Goal: Task Accomplishment & Management: Use online tool/utility

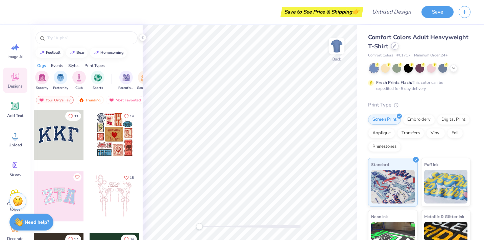
click at [395, 45] on icon at bounding box center [394, 45] width 3 height 3
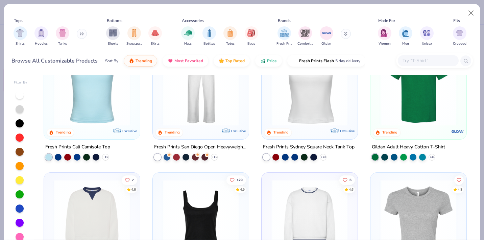
scroll to position [264, 0]
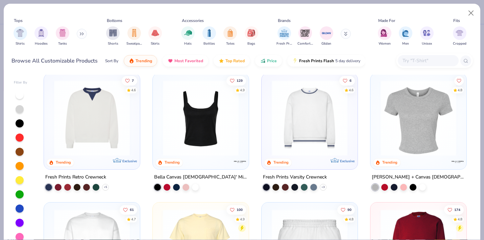
click at [128, 132] on img at bounding box center [92, 118] width 82 height 76
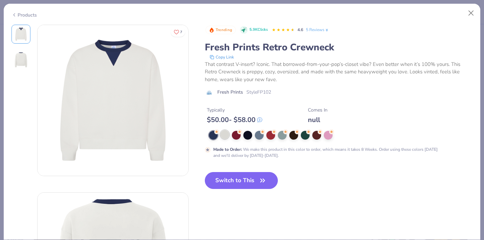
click at [226, 139] on div at bounding box center [224, 134] width 9 height 9
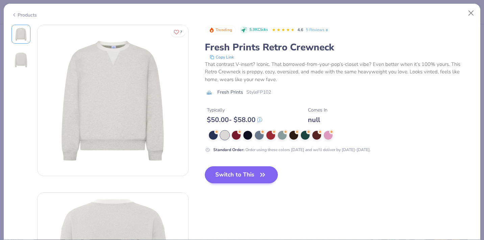
click at [243, 172] on button "Switch to This" at bounding box center [241, 174] width 73 height 17
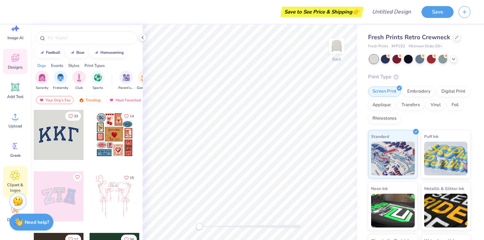
scroll to position [19, 0]
click at [14, 180] on icon at bounding box center [14, 175] width 9 height 9
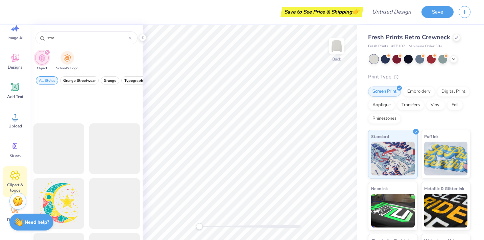
scroll to position [271, 0]
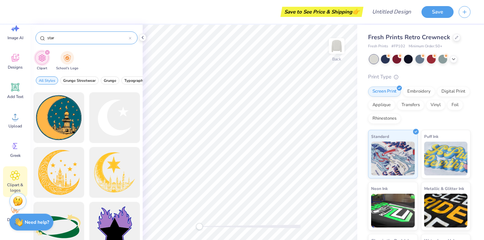
click at [62, 44] on div "star" at bounding box center [86, 37] width 102 height 13
drag, startPoint x: 60, startPoint y: 39, endPoint x: 36, endPoint y: 38, distance: 24.3
click at [36, 38] on div "star" at bounding box center [86, 37] width 102 height 13
type input "n"
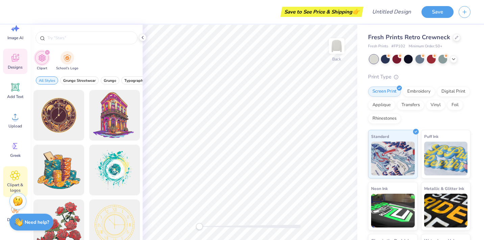
click at [19, 63] on div "Designs" at bounding box center [15, 61] width 24 height 25
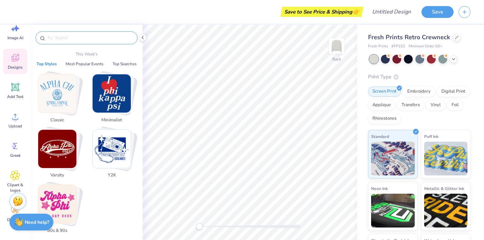
click at [66, 35] on input "text" at bounding box center [90, 37] width 86 height 7
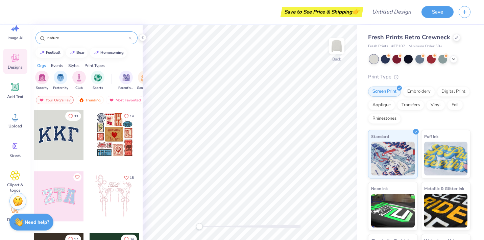
type input "nature"
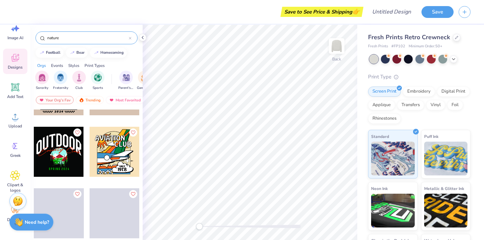
scroll to position [374, 0]
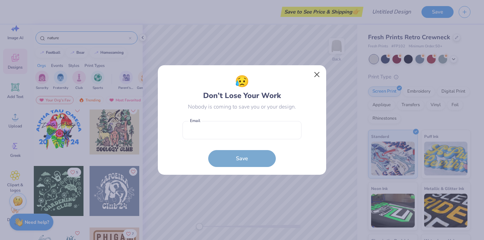
click at [318, 73] on button "Close" at bounding box center [316, 74] width 13 height 13
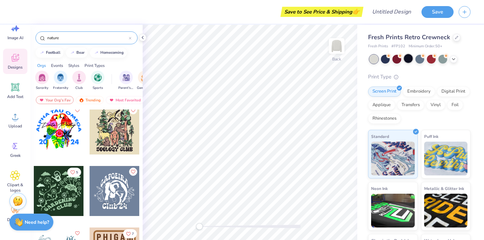
click at [410, 60] on div at bounding box center [408, 58] width 9 height 9
click at [453, 40] on div at bounding box center [456, 36] width 7 height 7
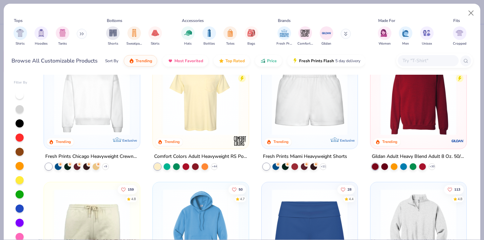
scroll to position [413, 0]
click at [98, 114] on img at bounding box center [92, 98] width 82 height 76
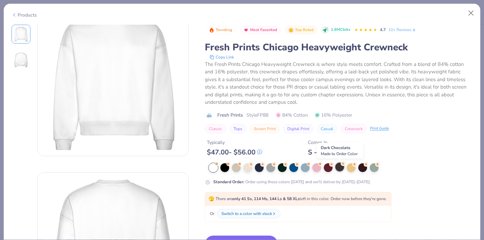
scroll to position [22, 0]
click at [225, 168] on div at bounding box center [224, 166] width 9 height 9
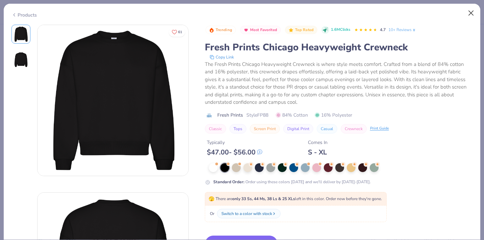
click at [472, 14] on button "Close" at bounding box center [471, 13] width 13 height 13
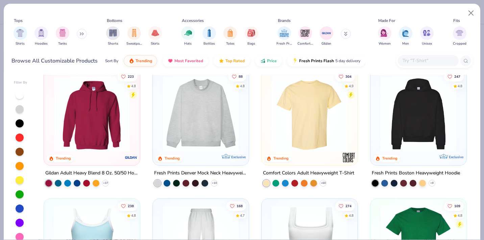
scroll to position [8, 0]
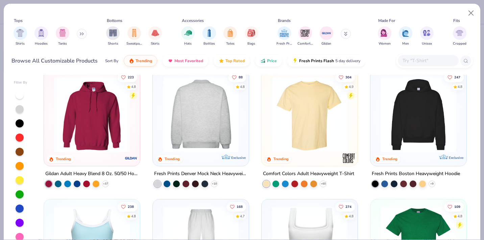
click at [423, 119] on img at bounding box center [418, 115] width 82 height 76
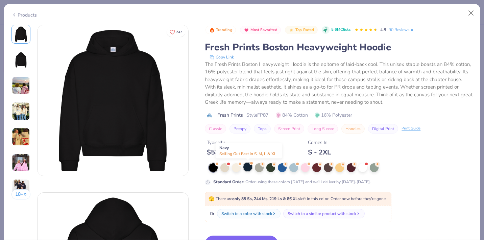
click at [248, 167] on div at bounding box center [247, 166] width 9 height 9
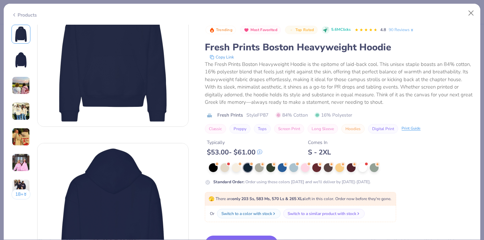
scroll to position [51, 0]
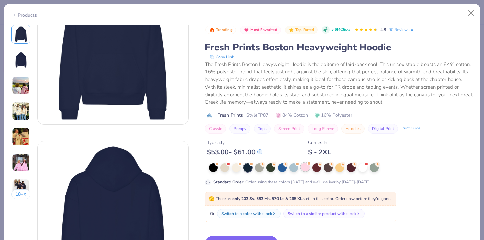
click at [305, 163] on div at bounding box center [305, 166] width 9 height 9
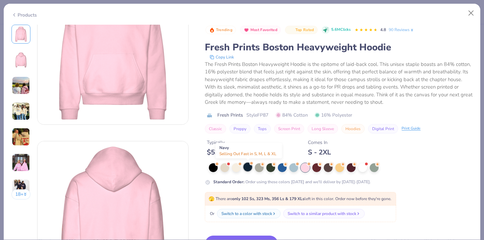
click at [246, 168] on div at bounding box center [247, 166] width 9 height 9
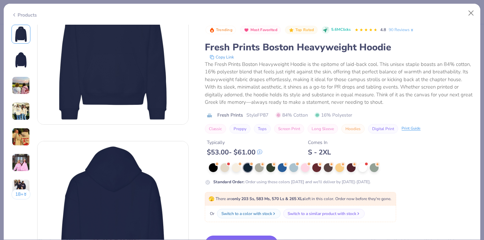
click at [237, 236] on button "Switch to This" at bounding box center [241, 243] width 73 height 17
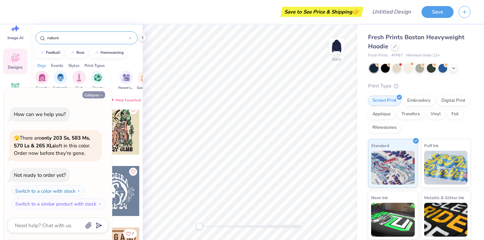
click at [102, 94] on button "Collapse" at bounding box center [93, 94] width 23 height 7
type textarea "x"
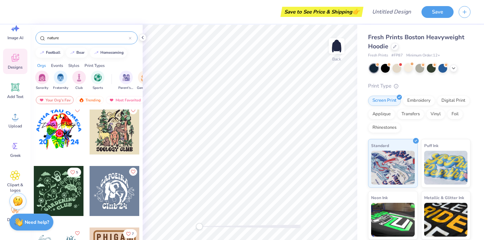
click at [57, 36] on input "nature" at bounding box center [88, 37] width 82 height 7
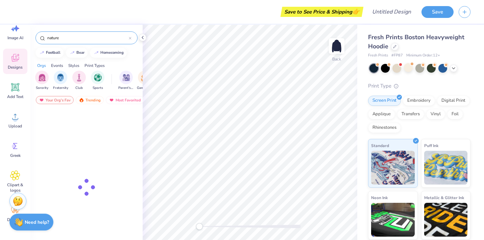
click at [57, 36] on input "nature" at bounding box center [88, 37] width 82 height 7
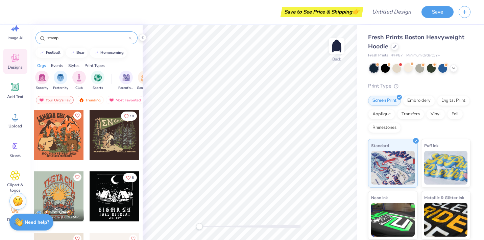
type input "stamp"
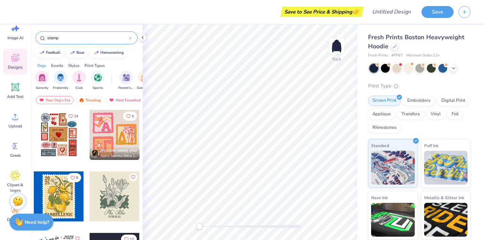
click at [112, 136] on div at bounding box center [115, 135] width 50 height 50
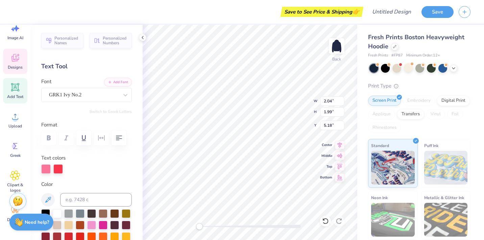
type input "3.78"
type input "2.71"
type input "3.62"
type input "2.68"
type input "3.74"
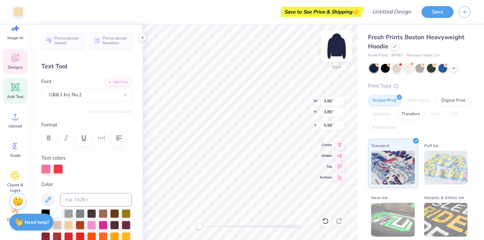
type input "6.05"
type input "0.84"
type input "1.45"
type input "8.34"
type input "3.96"
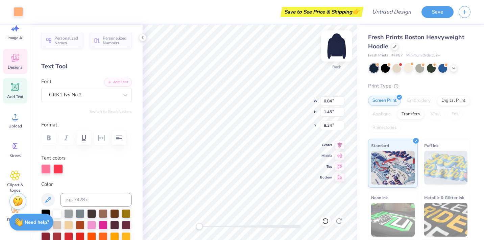
type input "3.95"
type input "5.94"
type input "4.58"
type input "4.57"
type input "5.58"
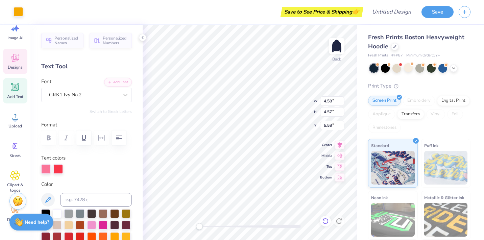
click at [327, 221] on icon at bounding box center [325, 221] width 7 height 7
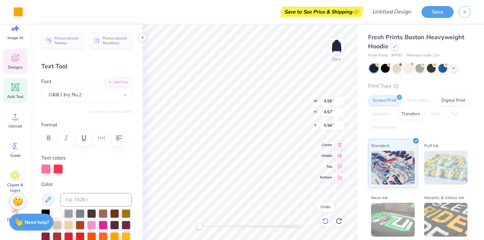
click at [327, 221] on icon at bounding box center [325, 221] width 7 height 7
type input "9.83"
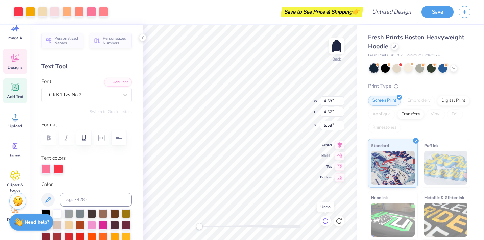
type input "9.96"
type input "3.00"
type input "2.65"
type input "6.18"
type input "3.48"
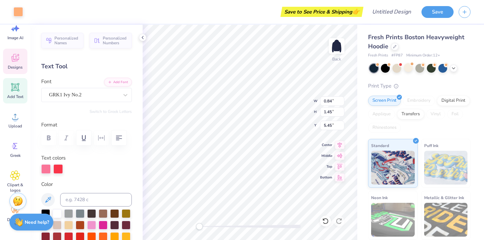
type input "1.69"
type input "2.37"
type input "5.26"
type input "4.58"
type input "4.57"
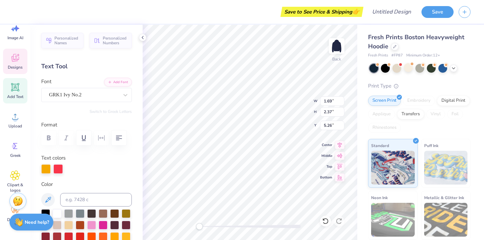
type input "3.53"
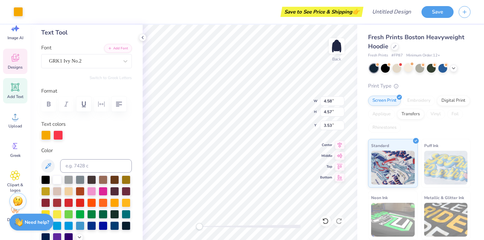
scroll to position [34, 0]
click at [46, 134] on div at bounding box center [45, 133] width 9 height 9
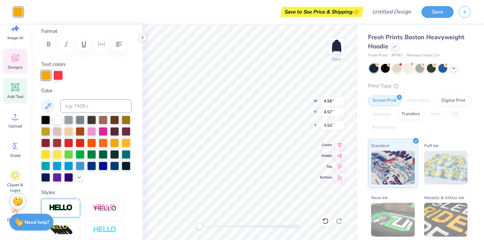
scroll to position [96, 0]
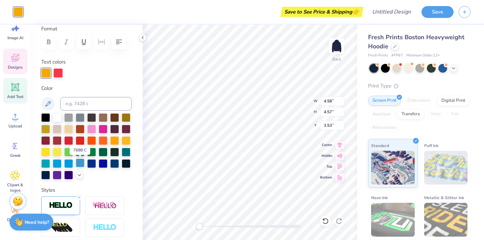
click at [80, 164] on div at bounding box center [80, 162] width 9 height 9
click at [77, 162] on div at bounding box center [80, 162] width 9 height 9
type input "1.69"
type input "2.37"
type input "5.26"
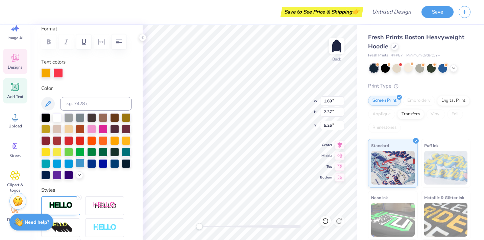
click at [77, 162] on div at bounding box center [80, 162] width 9 height 9
click at [44, 162] on div at bounding box center [45, 162] width 9 height 9
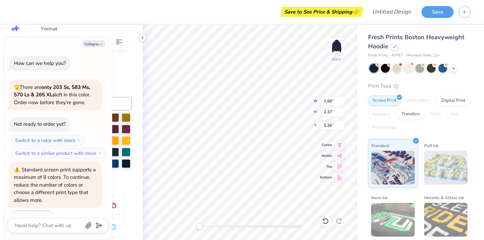
scroll to position [15, 0]
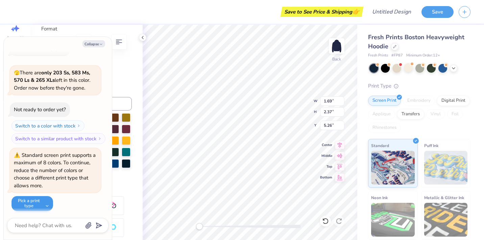
click at [39, 203] on button "Pick a print type" at bounding box center [32, 203] width 42 height 15
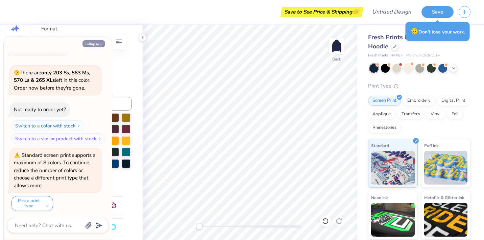
click at [102, 46] on icon "button" at bounding box center [101, 44] width 4 height 4
type textarea "x"
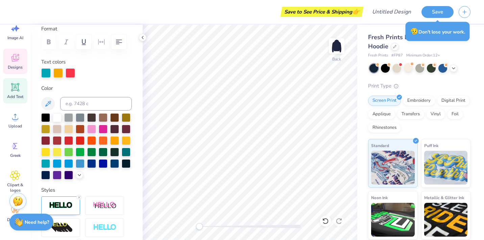
click at [16, 57] on icon at bounding box center [15, 58] width 10 height 10
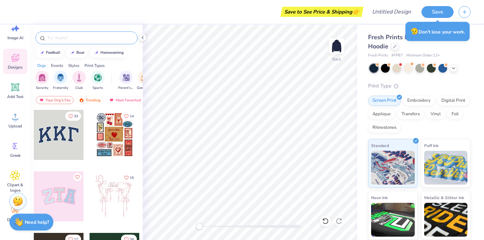
click at [64, 35] on input "text" at bounding box center [90, 37] width 86 height 7
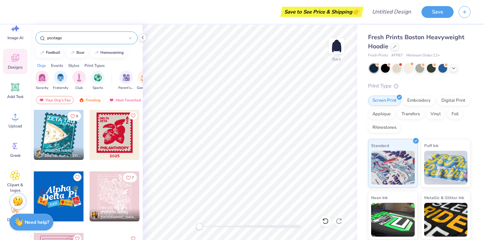
scroll to position [0, 0]
type input "post card"
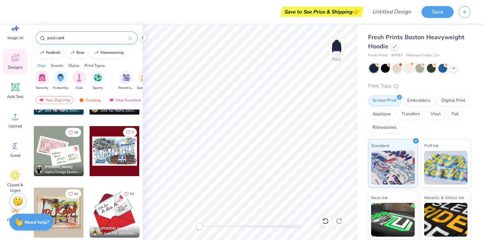
scroll to position [169, 0]
click at [68, 151] on div at bounding box center [59, 151] width 50 height 50
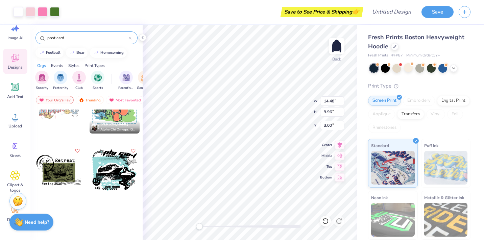
scroll to position [143, 0]
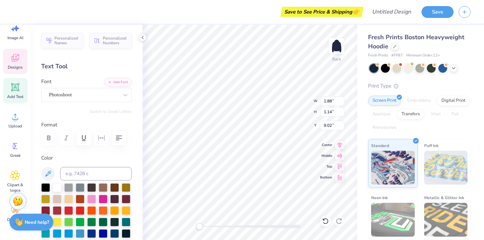
type textarea "!"
type input "2.73"
type input "1.04"
type input "8.11"
type input "14.48"
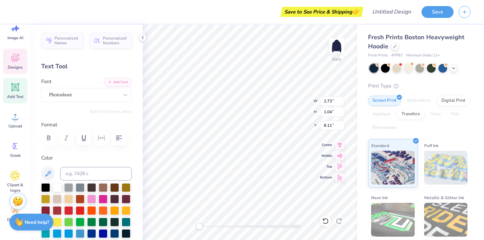
type input "9.96"
type input "3.00"
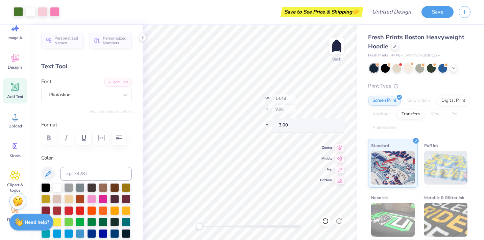
type input "10.24"
type input "7.03"
type input "5.93"
click at [14, 90] on icon at bounding box center [15, 87] width 8 height 8
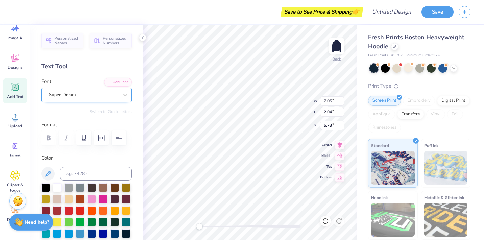
click at [102, 90] on div at bounding box center [84, 94] width 70 height 9
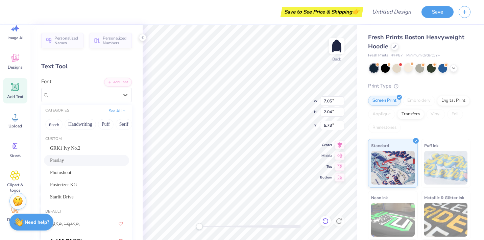
click at [322, 224] on div at bounding box center [325, 221] width 11 height 11
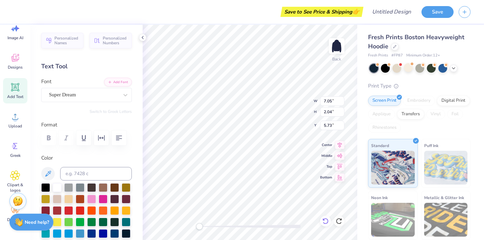
click at [322, 224] on div at bounding box center [325, 221] width 11 height 11
click at [325, 222] on icon at bounding box center [325, 221] width 7 height 7
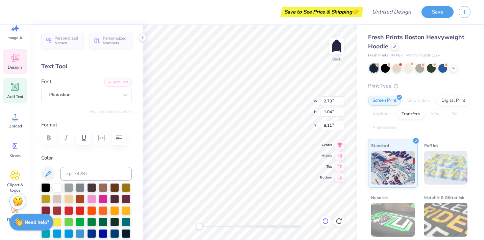
type textarea "W"
type textarea "r"
type textarea "Retreat"
type input "1.88"
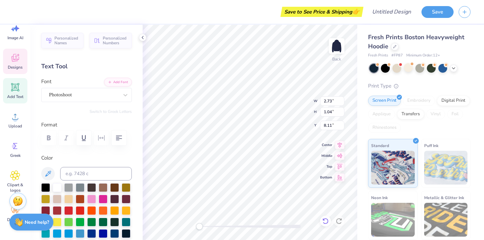
type input "1.14"
type input "9.02"
type textarea "!"
type input "2.84"
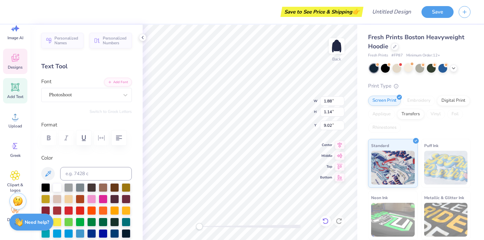
type input "1.12"
type input "8.06"
type textarea "fall retreat"
click at [324, 224] on icon at bounding box center [325, 221] width 7 height 7
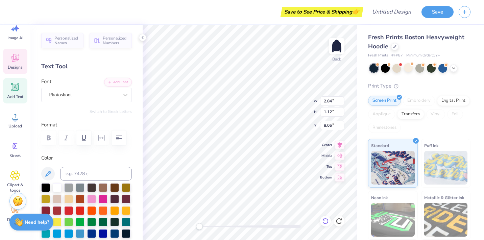
click at [324, 224] on icon at bounding box center [325, 221] width 7 height 7
type input "14.48"
type input "9.96"
type input "3.00"
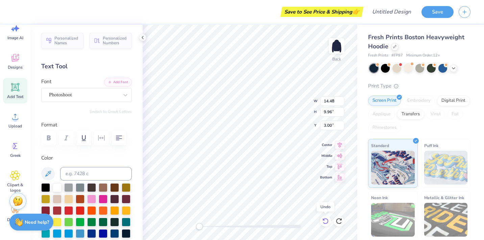
click at [324, 224] on icon at bounding box center [325, 221] width 7 height 7
click at [326, 222] on icon at bounding box center [325, 221] width 7 height 7
click at [340, 221] on icon at bounding box center [338, 221] width 7 height 7
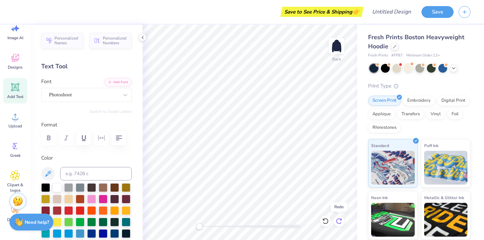
click at [340, 221] on icon at bounding box center [338, 221] width 7 height 7
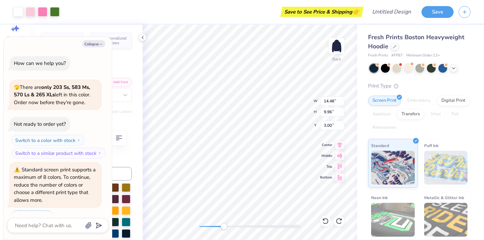
scroll to position [55, 0]
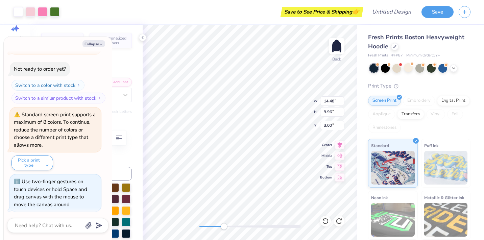
drag, startPoint x: 200, startPoint y: 227, endPoint x: 223, endPoint y: 225, distance: 23.0
click at [223, 229] on div "Accessibility label" at bounding box center [223, 226] width 7 height 7
type textarea "x"
type input "2.73"
type input "1.04"
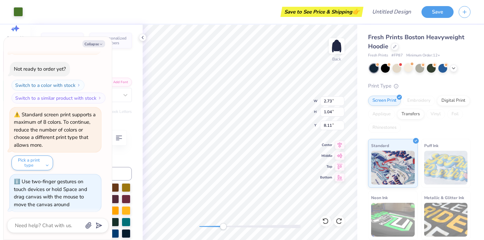
type input "8.11"
type textarea "x"
type textarea "Welcom"
type textarea "x"
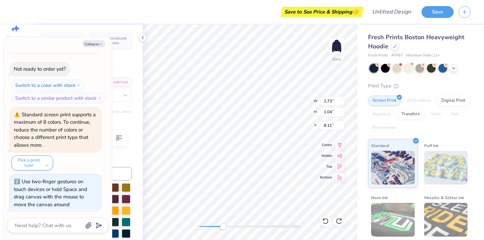
type textarea "Welco"
type textarea "x"
type textarea "Welc"
type textarea "x"
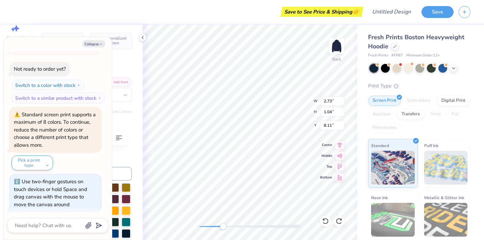
type textarea "Wel"
type textarea "x"
type textarea "We"
type textarea "x"
type textarea "W"
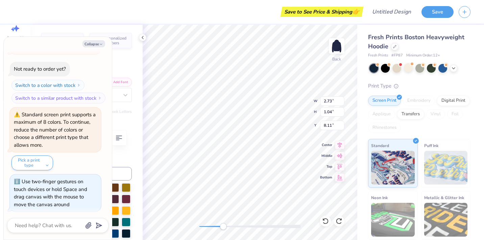
type textarea "x"
type textarea "f"
type textarea "x"
type textarea "fa"
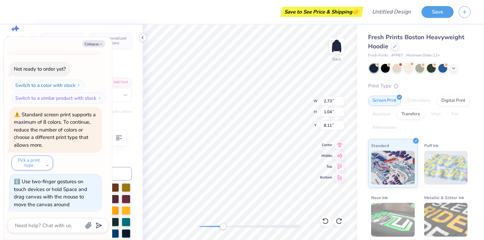
type textarea "x"
type textarea "f"
type textarea "x"
type textarea "F"
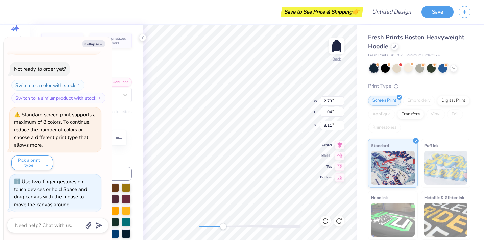
type textarea "x"
type textarea "Fa"
type textarea "x"
type textarea "Fal"
type textarea "x"
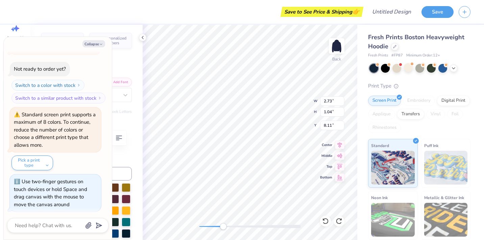
type textarea "Fall"
type textarea "x"
type input "1.88"
type input "1.14"
type input "9.02"
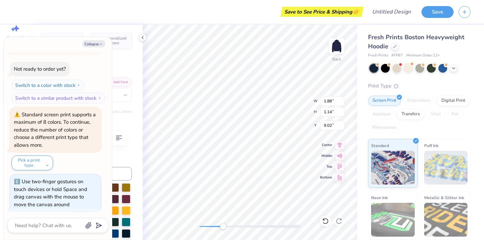
type textarea "x"
type textarea "Home"
type textarea "x"
type textarea "Hom"
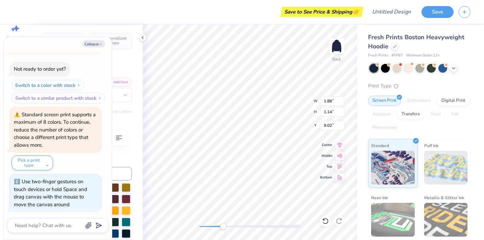
scroll to position [0, 0]
type textarea "x"
type textarea "Ho"
type textarea "x"
type textarea "H"
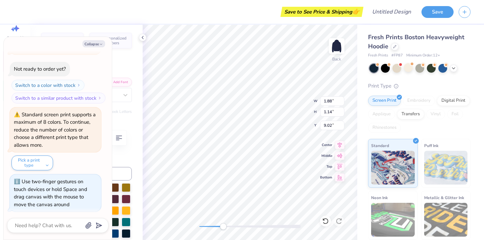
type textarea "x"
type textarea "r"
type textarea "x"
type textarea "re"
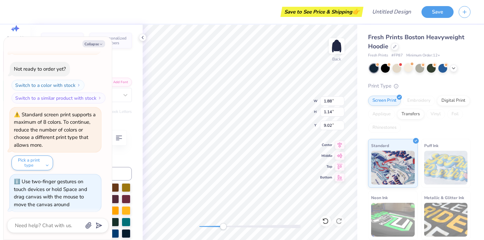
type textarea "x"
type textarea "ret"
type textarea "x"
type textarea "retr"
type textarea "x"
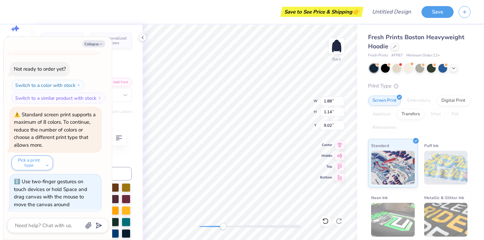
type textarea "retre"
type textarea "x"
type textarea "retrea"
type textarea "x"
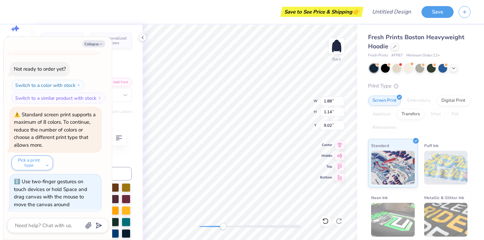
type textarea "retreat"
type textarea "x"
type textarea "etreat"
type textarea "x"
type textarea "Retreat"
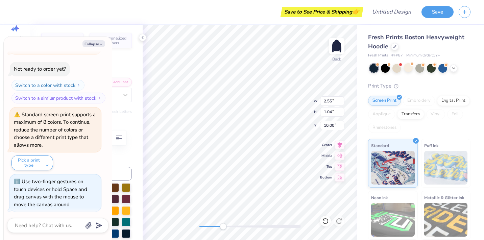
type textarea "x"
type input "2.80"
type input "0.97"
type input "11.11"
type textarea "x"
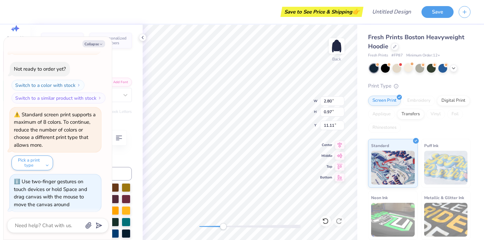
type input "2.77"
type input "1.12"
type input "8.07"
type textarea "x"
type textarea "d"
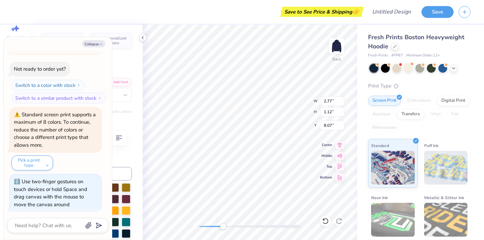
type textarea "x"
type textarea "de"
type textarea "x"
type textarea "d"
type textarea "x"
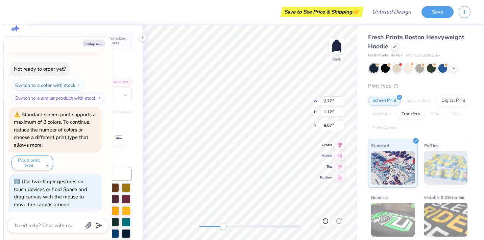
type textarea "x"
type textarea "D"
type textarea "x"
type textarea "De"
type textarea "x"
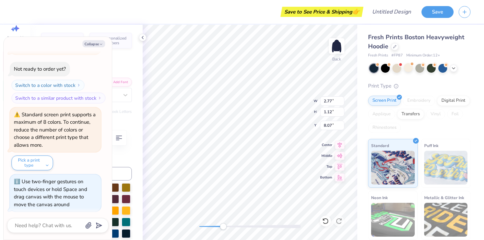
type textarea "Del"
type textarea "x"
type textarea "Dely"
type textarea "x"
type textarea "Delya"
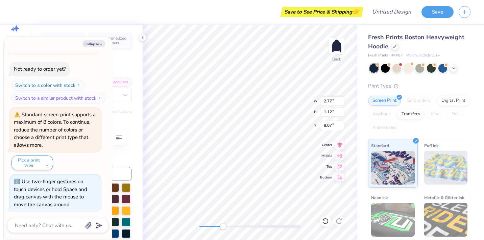
type textarea "x"
type textarea "Delya"
type textarea "x"
type textarea "Delya"
type textarea "x"
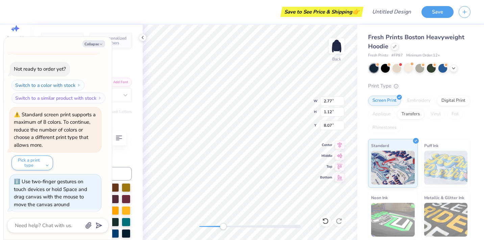
type textarea "Dely"
type textarea "x"
type textarea "Del"
type textarea "x"
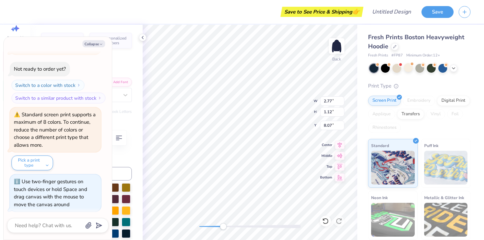
type textarea "Delt"
type textarea "x"
type textarea "Delta"
type textarea "x"
type textarea "Delta"
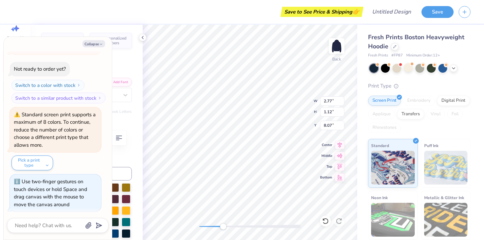
type textarea "x"
type textarea "Delta G"
type textarea "x"
type textarea "Delta Ga"
type textarea "x"
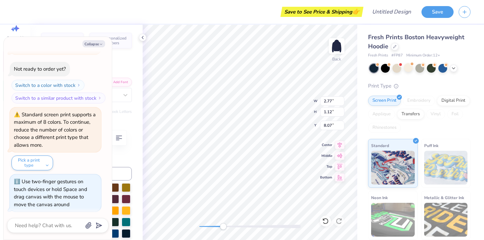
type textarea "Delta Gam"
type textarea "x"
type textarea "Delta [PERSON_NAME]"
type textarea "x"
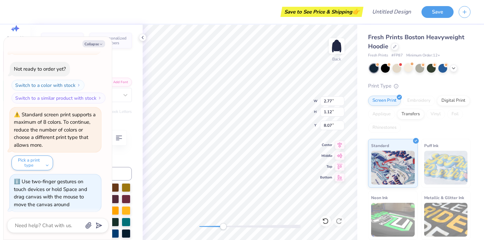
type textarea "Delta Gamma"
type textarea "x"
type textarea "B"
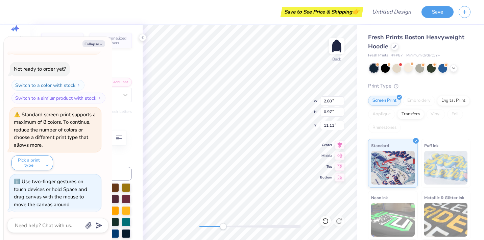
type textarea "x"
type textarea "G"
type textarea "x"
type textarea "Ga"
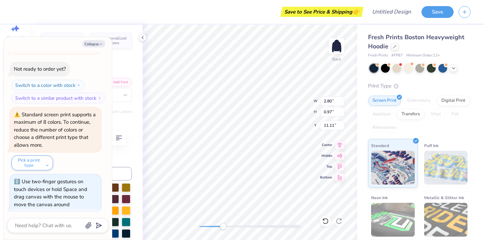
type textarea "x"
type textarea "Gam"
type textarea "x"
type textarea "[PERSON_NAME]"
type textarea "x"
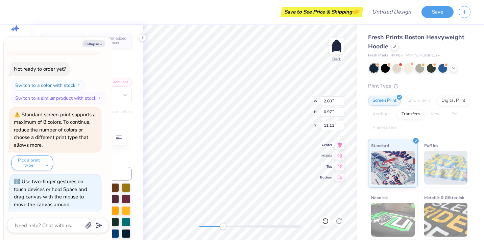
type textarea "Gamma"
type textarea "x"
type textarea "Gamma"
type textarea "x"
type textarea "Gamma C"
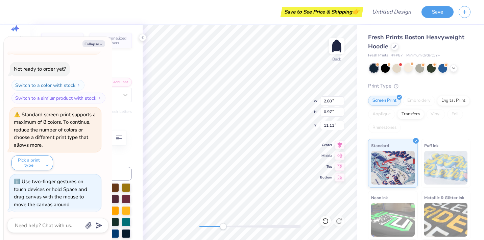
type textarea "x"
type textarea "Gamma Ch"
click at [323, 221] on icon at bounding box center [325, 221] width 7 height 7
click at [222, 225] on div "Accessibility label" at bounding box center [222, 226] width 7 height 7
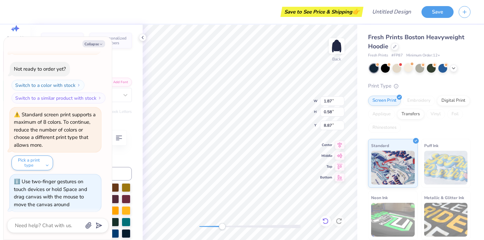
click at [324, 217] on div at bounding box center [325, 221] width 11 height 11
click at [329, 111] on div "Back W 14.48 14.48 " H 9.96 9.96 " Y 3.00 3.00 " Center Middle Top Bottom" at bounding box center [250, 132] width 215 height 215
click at [323, 220] on icon at bounding box center [323, 219] width 1 height 1
click at [326, 222] on icon at bounding box center [325, 221] width 7 height 7
drag, startPoint x: 221, startPoint y: 226, endPoint x: 212, endPoint y: 225, distance: 8.1
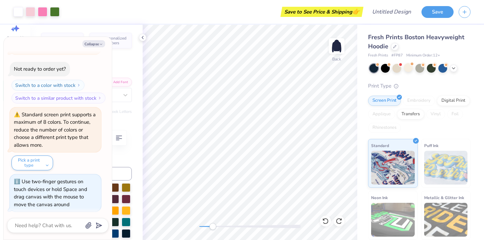
click at [212, 225] on div "Accessibility label" at bounding box center [212, 226] width 7 height 7
click at [99, 43] on icon "button" at bounding box center [101, 44] width 4 height 4
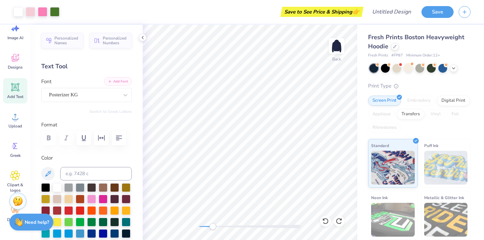
click at [113, 80] on button "Add Font" at bounding box center [118, 81] width 28 height 9
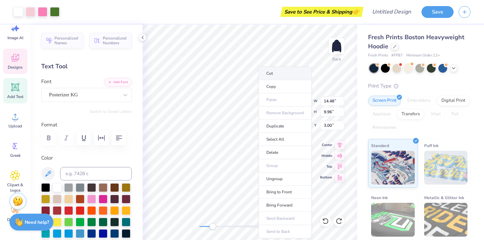
click at [279, 74] on li "Cut" at bounding box center [284, 74] width 53 height 14
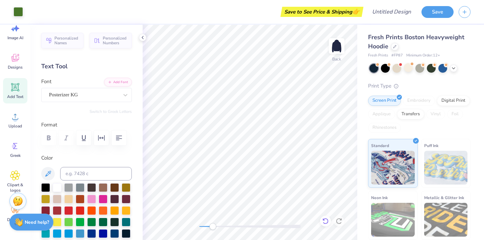
click at [323, 216] on div at bounding box center [325, 221] width 11 height 11
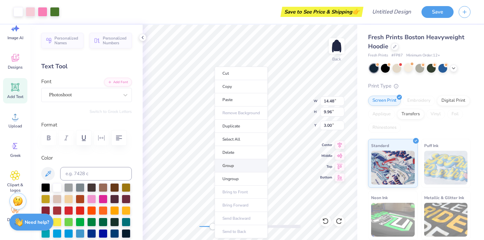
click at [231, 166] on li "Group" at bounding box center [241, 165] width 53 height 13
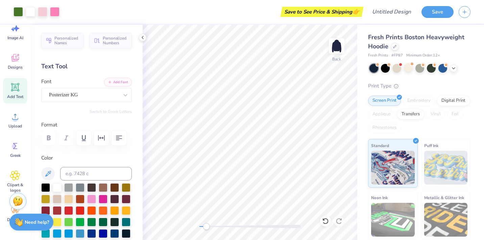
drag, startPoint x: 216, startPoint y: 225, endPoint x: 203, endPoint y: 224, distance: 12.2
click at [203, 224] on div "Accessibility label" at bounding box center [206, 226] width 7 height 7
click at [325, 221] on icon at bounding box center [325, 221] width 7 height 7
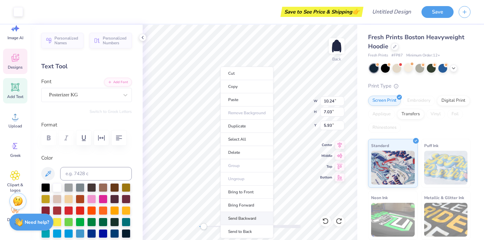
click at [244, 218] on li "Send Backward" at bounding box center [246, 218] width 53 height 13
click at [247, 217] on li "Send Backward" at bounding box center [254, 218] width 53 height 13
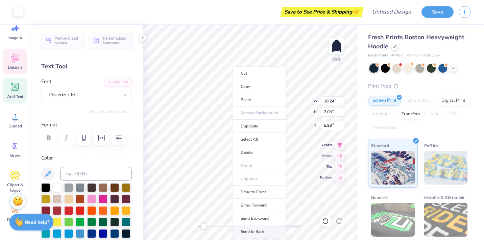
click at [261, 227] on li "Send to Back" at bounding box center [259, 231] width 53 height 13
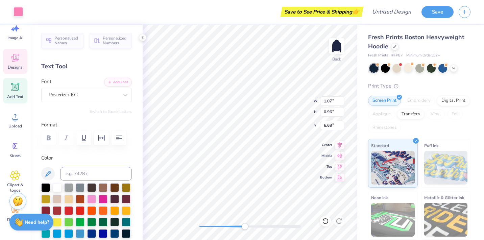
click at [244, 230] on div "Back W 1.07 1.07 " H 0.96 0.96 " Y 6.68 6.68 " Center Middle Top Bottom" at bounding box center [250, 132] width 215 height 215
click at [252, 222] on div "Back W 10.24 10.24 " H 7.03 7.03 " Y 5.93 5.93 " Center Middle Top Bottom" at bounding box center [250, 132] width 215 height 215
click at [212, 217] on div "Back W 1.05 1.05 " H 0.38 0.38 " Y 8.39 8.39 " Center Middle Top Bottom" at bounding box center [250, 132] width 215 height 215
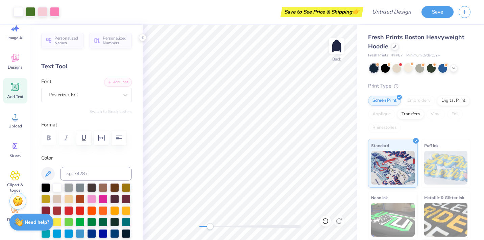
click at [209, 227] on div "Accessibility label" at bounding box center [209, 226] width 7 height 7
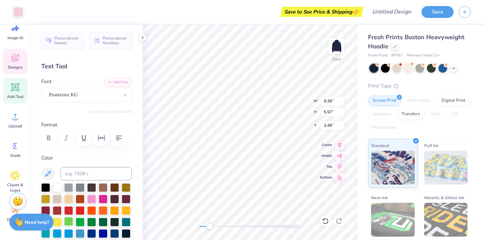
scroll to position [3, 0]
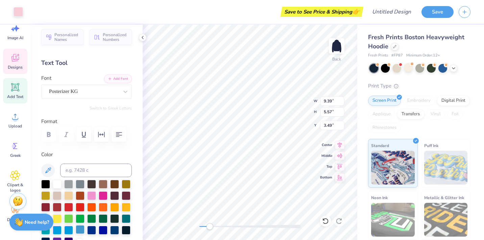
click at [80, 229] on div at bounding box center [80, 229] width 9 height 9
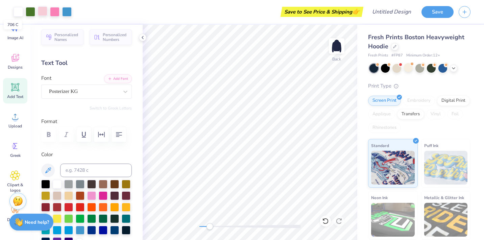
click at [44, 12] on div at bounding box center [42, 10] width 9 height 9
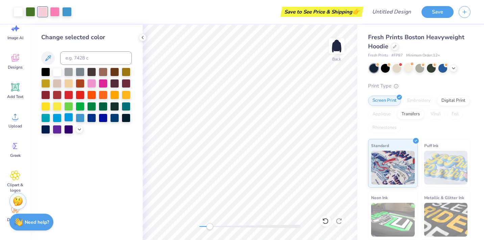
click at [67, 118] on div at bounding box center [68, 117] width 9 height 9
click at [81, 107] on div at bounding box center [80, 105] width 9 height 9
click at [102, 108] on div at bounding box center [103, 105] width 9 height 9
click at [66, 12] on div at bounding box center [66, 10] width 9 height 9
click at [93, 109] on div at bounding box center [91, 105] width 9 height 9
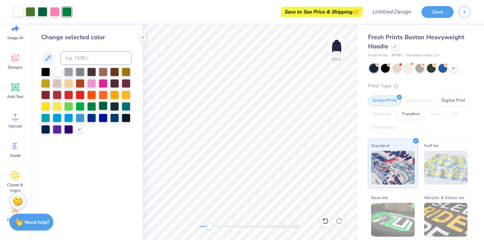
click at [101, 107] on div at bounding box center [103, 105] width 9 height 9
click at [31, 13] on div at bounding box center [30, 10] width 9 height 9
click at [102, 107] on div at bounding box center [103, 105] width 9 height 9
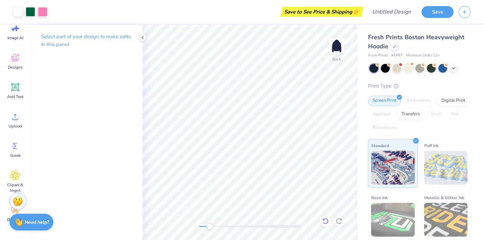
click at [324, 221] on icon at bounding box center [325, 221] width 7 height 7
click at [338, 221] on icon at bounding box center [338, 221] width 7 height 7
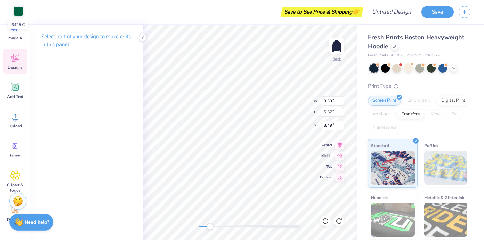
click at [18, 15] on div at bounding box center [18, 10] width 9 height 9
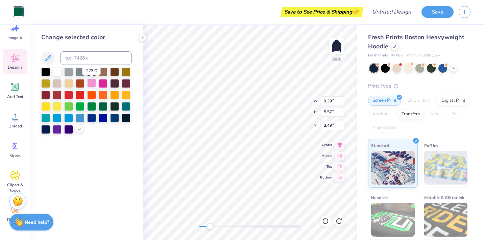
click at [91, 84] on div at bounding box center [91, 82] width 9 height 9
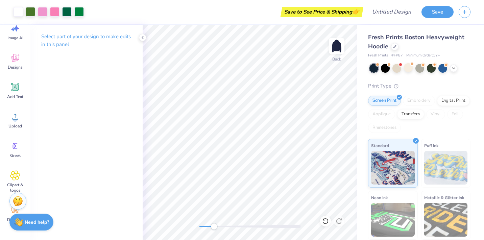
drag, startPoint x: 207, startPoint y: 227, endPoint x: 211, endPoint y: 226, distance: 4.8
click at [212, 226] on div "Accessibility label" at bounding box center [213, 226] width 7 height 7
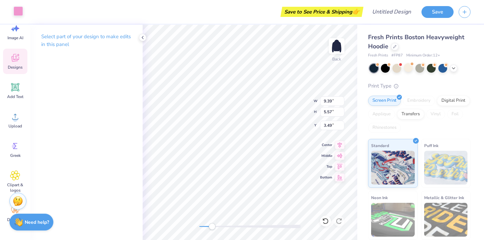
click at [18, 12] on div at bounding box center [18, 10] width 9 height 9
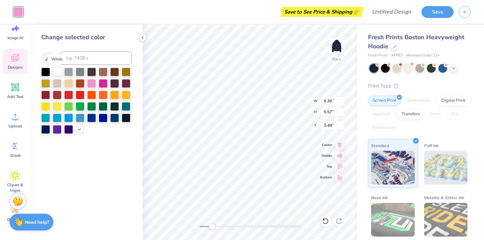
click at [56, 72] on div at bounding box center [57, 71] width 9 height 9
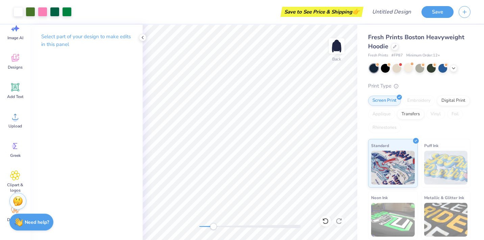
drag, startPoint x: 209, startPoint y: 226, endPoint x: 213, endPoint y: 225, distance: 3.4
click at [213, 225] on div "Accessibility label" at bounding box center [213, 226] width 7 height 7
click at [201, 230] on div "Back" at bounding box center [250, 132] width 215 height 215
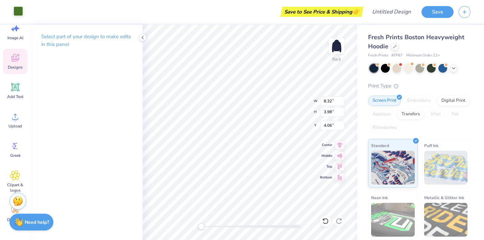
click at [17, 11] on div at bounding box center [18, 10] width 9 height 9
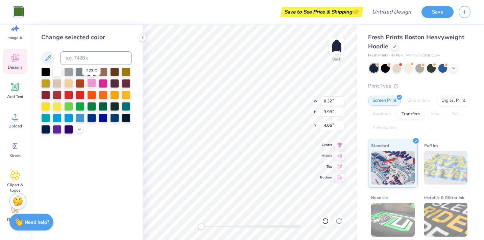
click at [94, 84] on div at bounding box center [91, 82] width 9 height 9
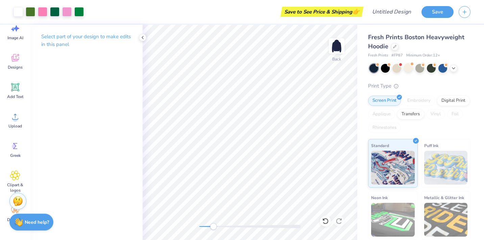
drag, startPoint x: 201, startPoint y: 228, endPoint x: 213, endPoint y: 229, distance: 12.5
click at [213, 229] on div "Accessibility label" at bounding box center [213, 226] width 7 height 7
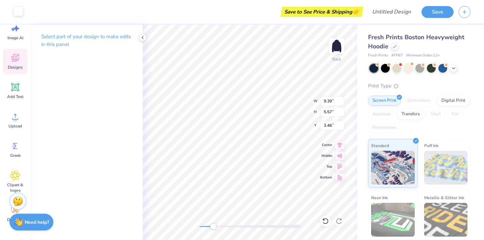
click at [17, 13] on div at bounding box center [18, 10] width 9 height 9
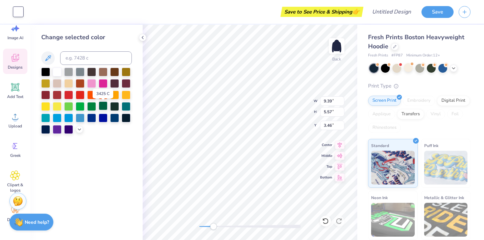
click at [104, 107] on div at bounding box center [103, 105] width 9 height 9
drag, startPoint x: 211, startPoint y: 226, endPoint x: 217, endPoint y: 224, distance: 6.0
click at [217, 224] on div "Accessibility label" at bounding box center [217, 226] width 7 height 7
click at [94, 86] on div at bounding box center [91, 82] width 9 height 9
click at [57, 73] on div at bounding box center [57, 71] width 9 height 9
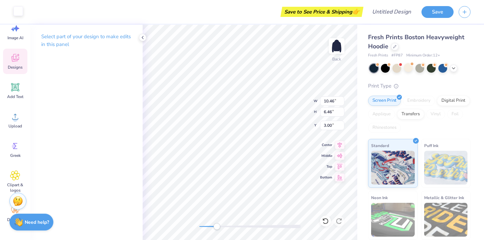
click at [22, 14] on div at bounding box center [18, 10] width 9 height 9
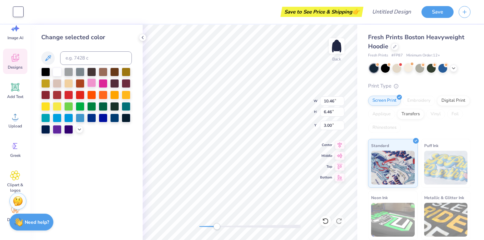
click at [91, 84] on div at bounding box center [91, 82] width 9 height 9
drag, startPoint x: 217, startPoint y: 224, endPoint x: 211, endPoint y: 224, distance: 6.1
click at [211, 224] on div "Accessibility label" at bounding box center [210, 226] width 7 height 7
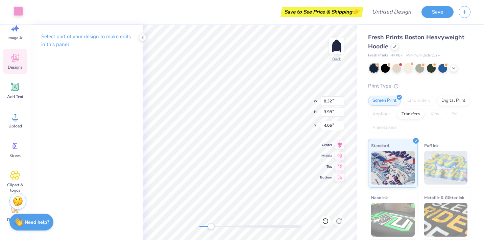
click at [20, 15] on div at bounding box center [18, 10] width 9 height 9
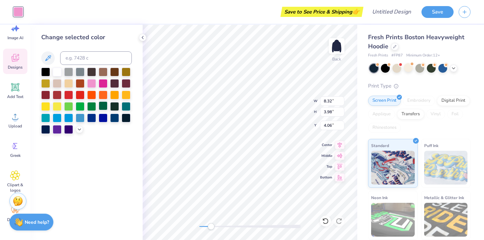
click at [103, 106] on div at bounding box center [103, 105] width 9 height 9
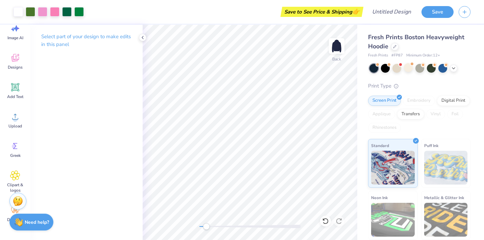
click at [206, 226] on div at bounding box center [249, 226] width 101 height 3
drag, startPoint x: 206, startPoint y: 225, endPoint x: 200, endPoint y: 225, distance: 6.4
click at [200, 225] on div "Accessibility label" at bounding box center [199, 226] width 7 height 7
click at [331, 37] on img at bounding box center [336, 45] width 27 height 27
